Goal: Find specific page/section: Find specific page/section

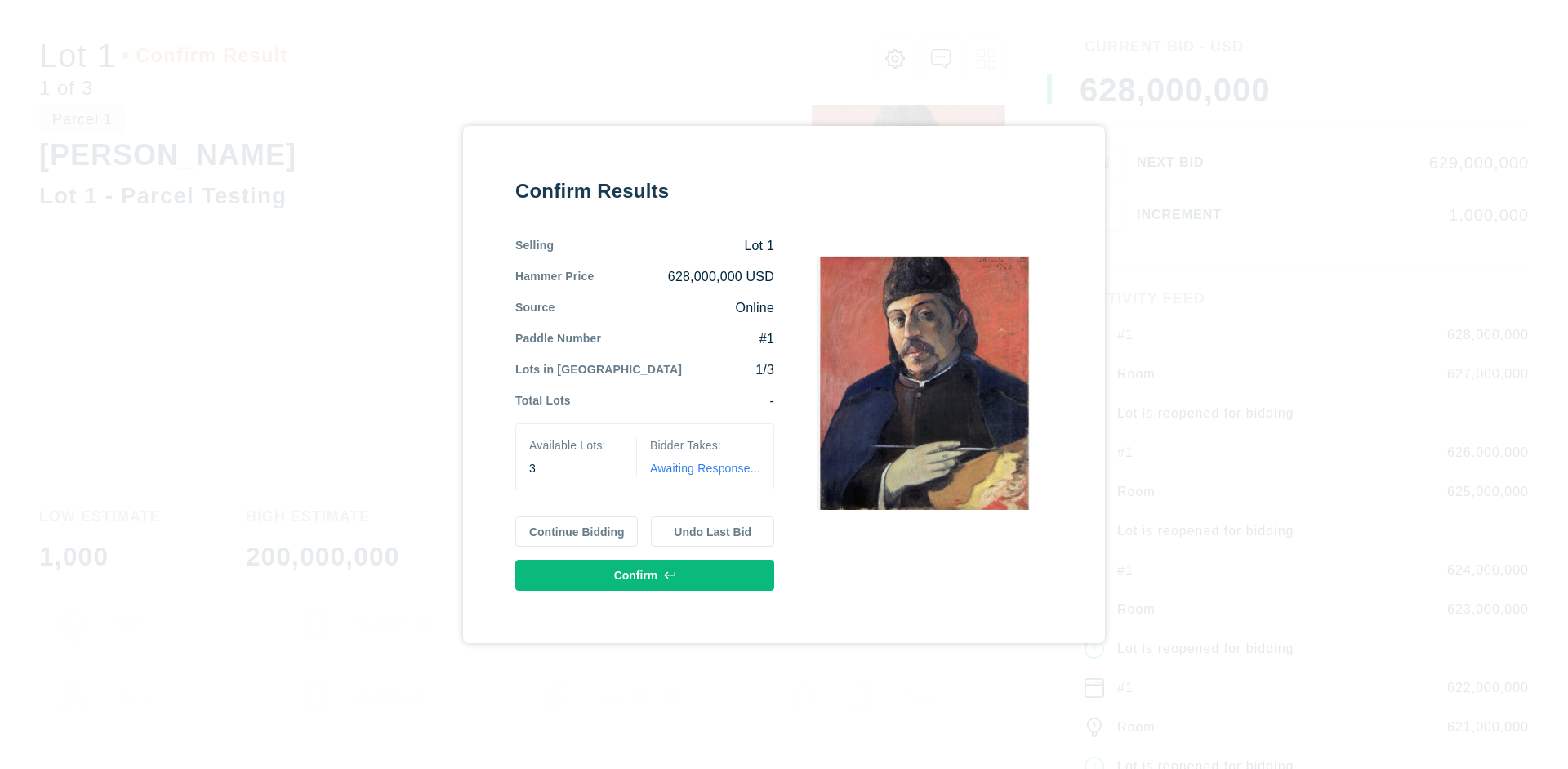
click at [577, 531] on button "Continue Bidding" at bounding box center [577, 532] width 123 height 31
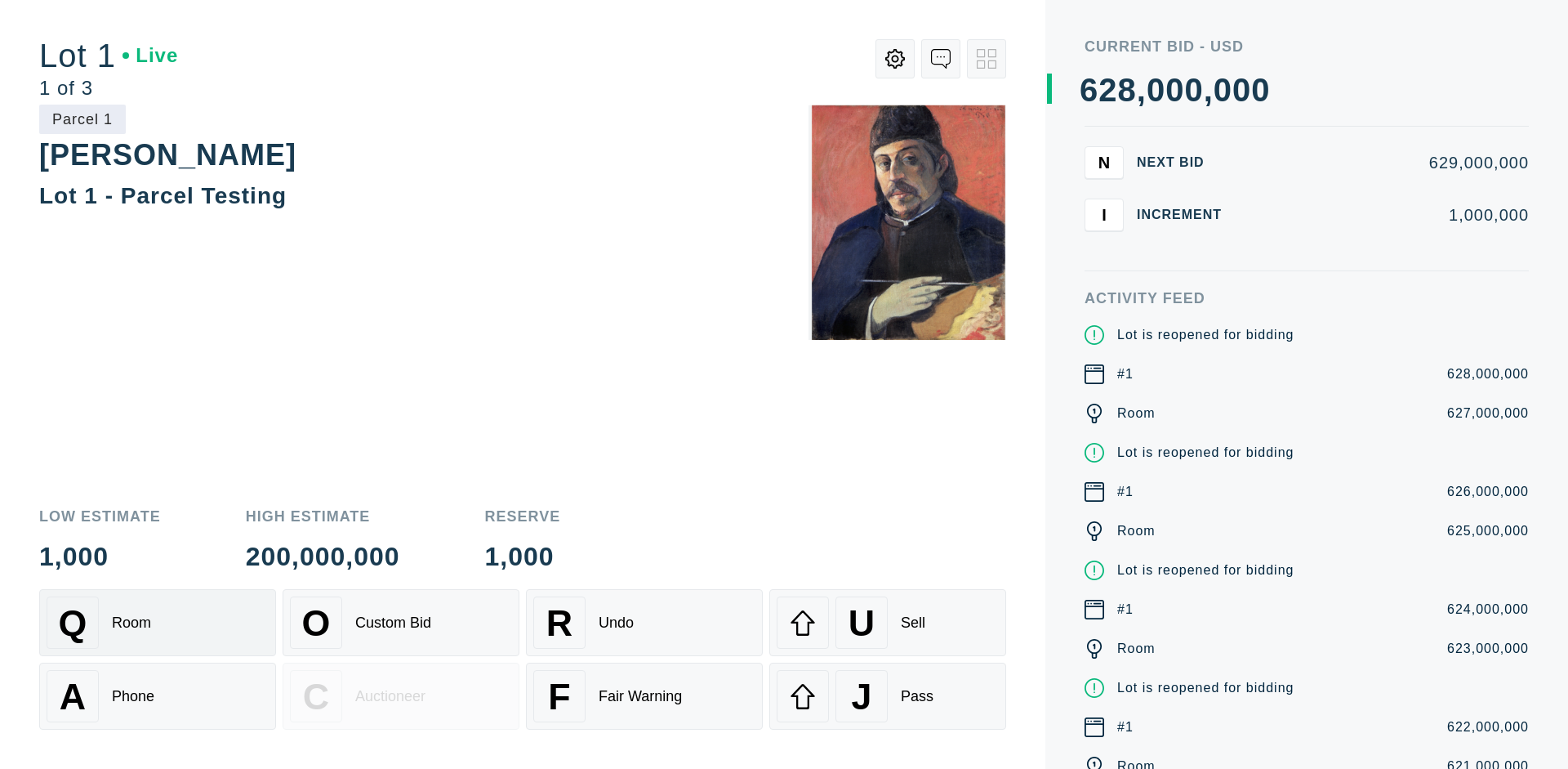
click at [157, 623] on div "Q Room" at bounding box center [157, 623] width 222 height 52
